Goal: Task Accomplishment & Management: Use online tool/utility

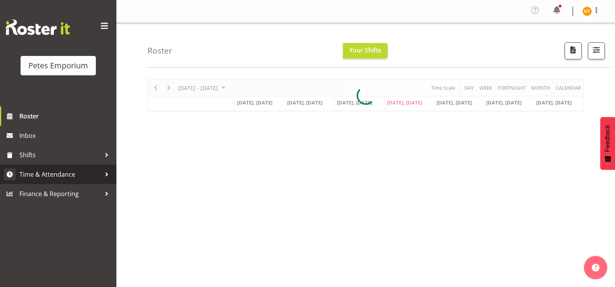
click at [49, 176] on span "Time & Attendance" at bounding box center [60, 175] width 82 height 12
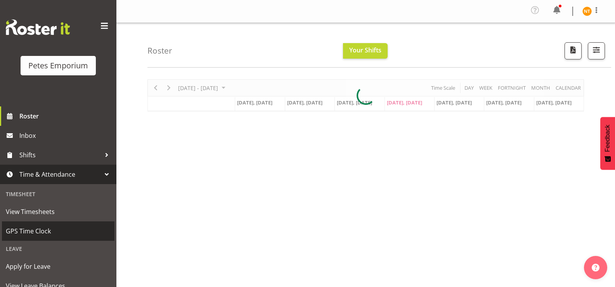
click at [33, 228] on span "GPS Time Clock" at bounding box center [58, 231] width 105 height 12
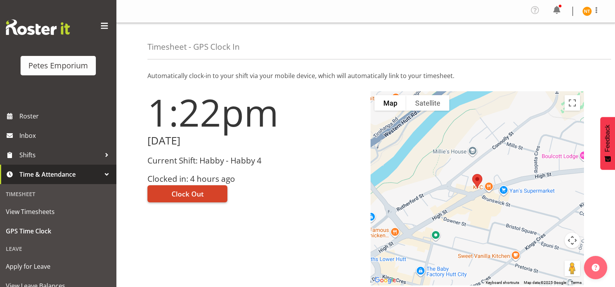
click at [192, 193] on span "Clock Out" at bounding box center [188, 194] width 32 height 10
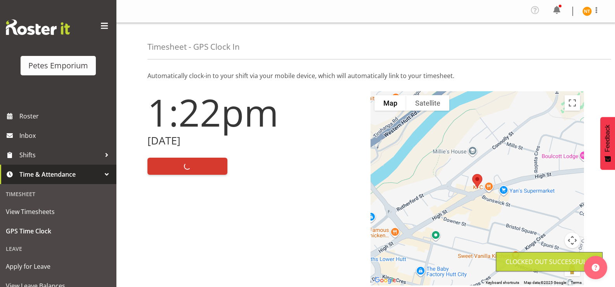
click at [591, 11] on img at bounding box center [587, 11] width 9 height 9
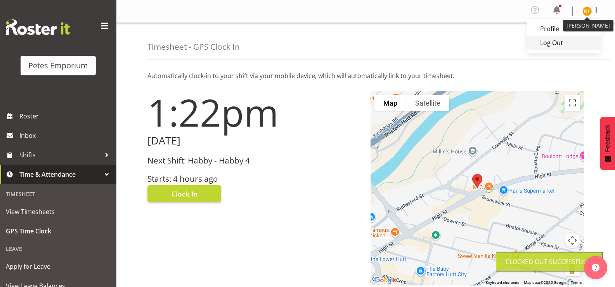
click at [552, 41] on link "Log Out" at bounding box center [564, 43] width 75 height 14
